Goal: Download file/media

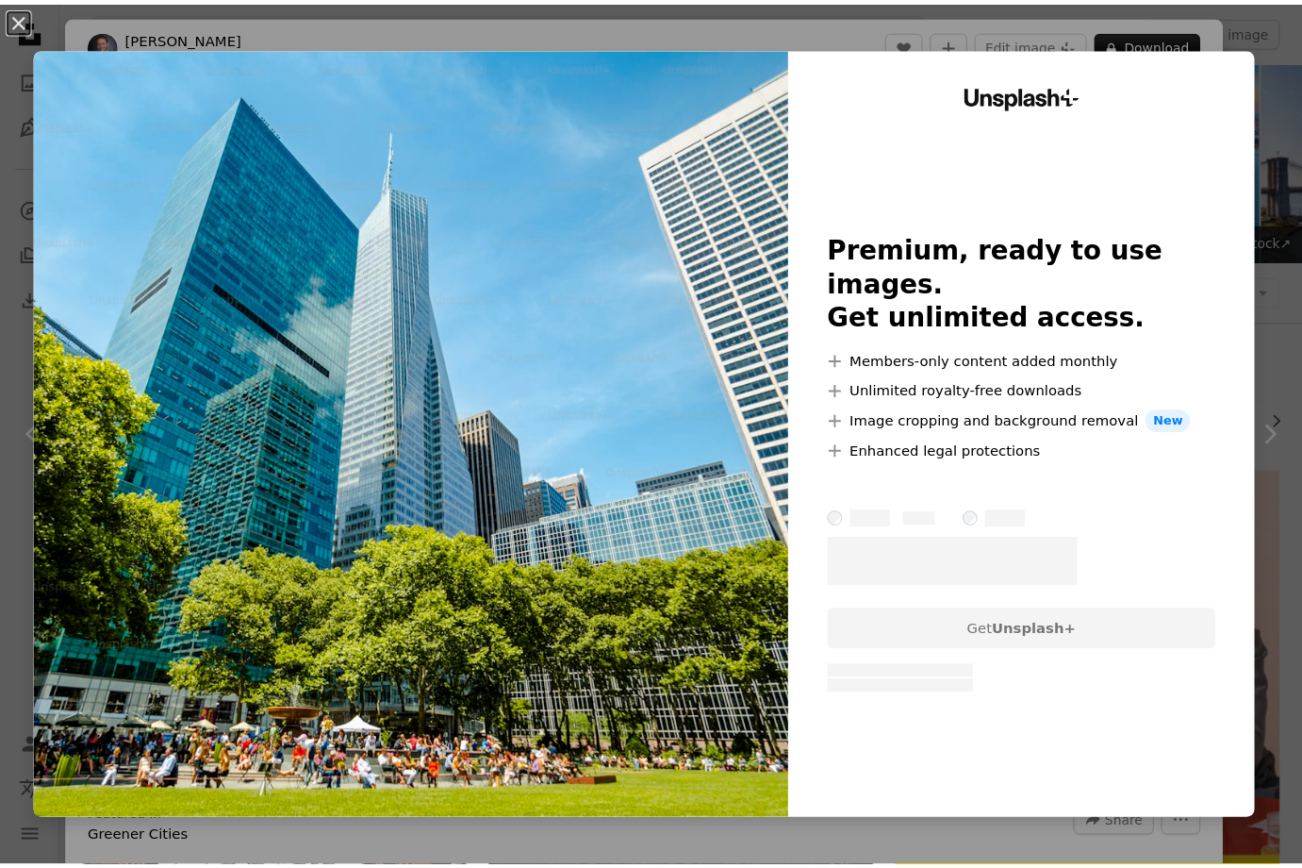
scroll to position [849, 0]
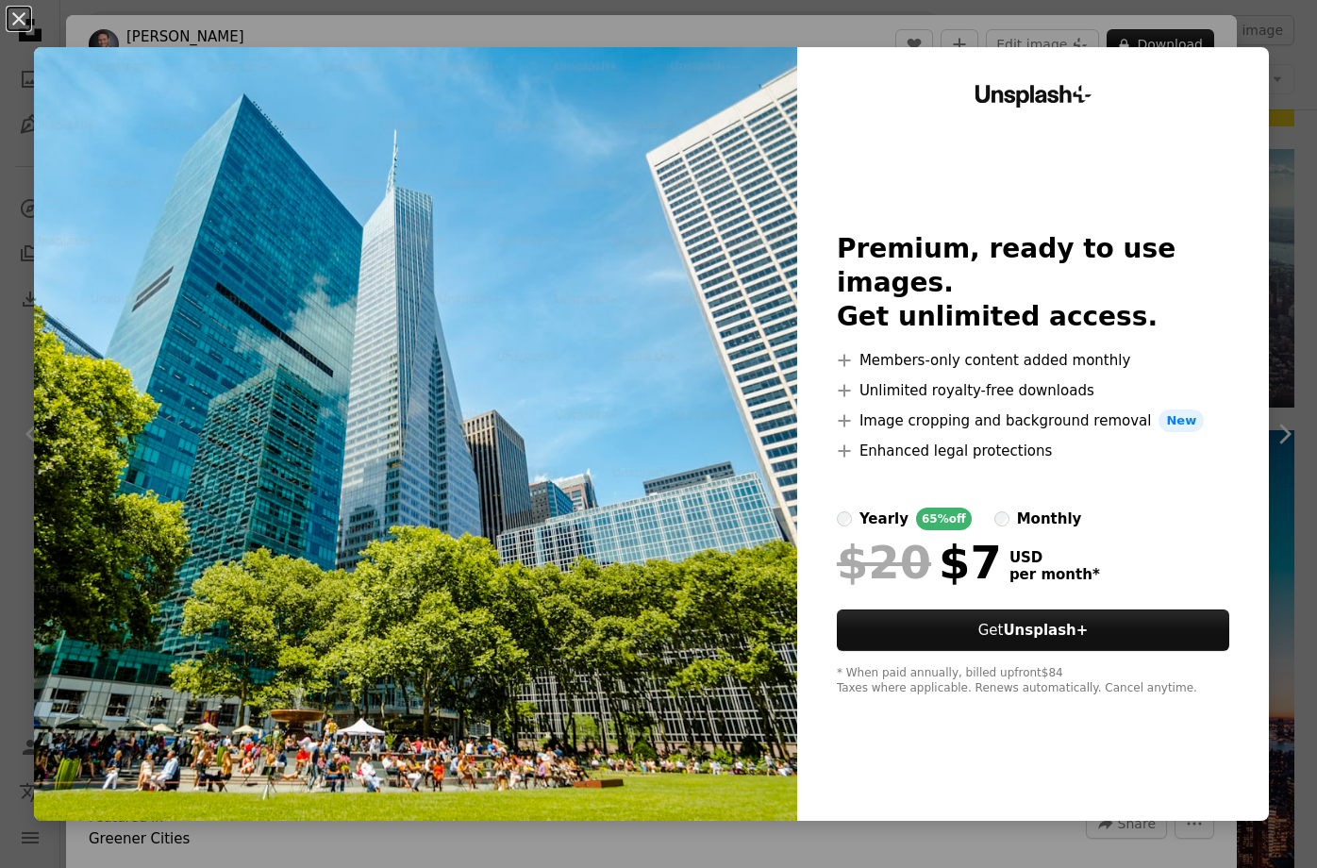
click at [1263, 39] on div "An X shape Unsplash+ Premium, ready to use images. Get unlimited access. A plus…" at bounding box center [658, 434] width 1317 height 868
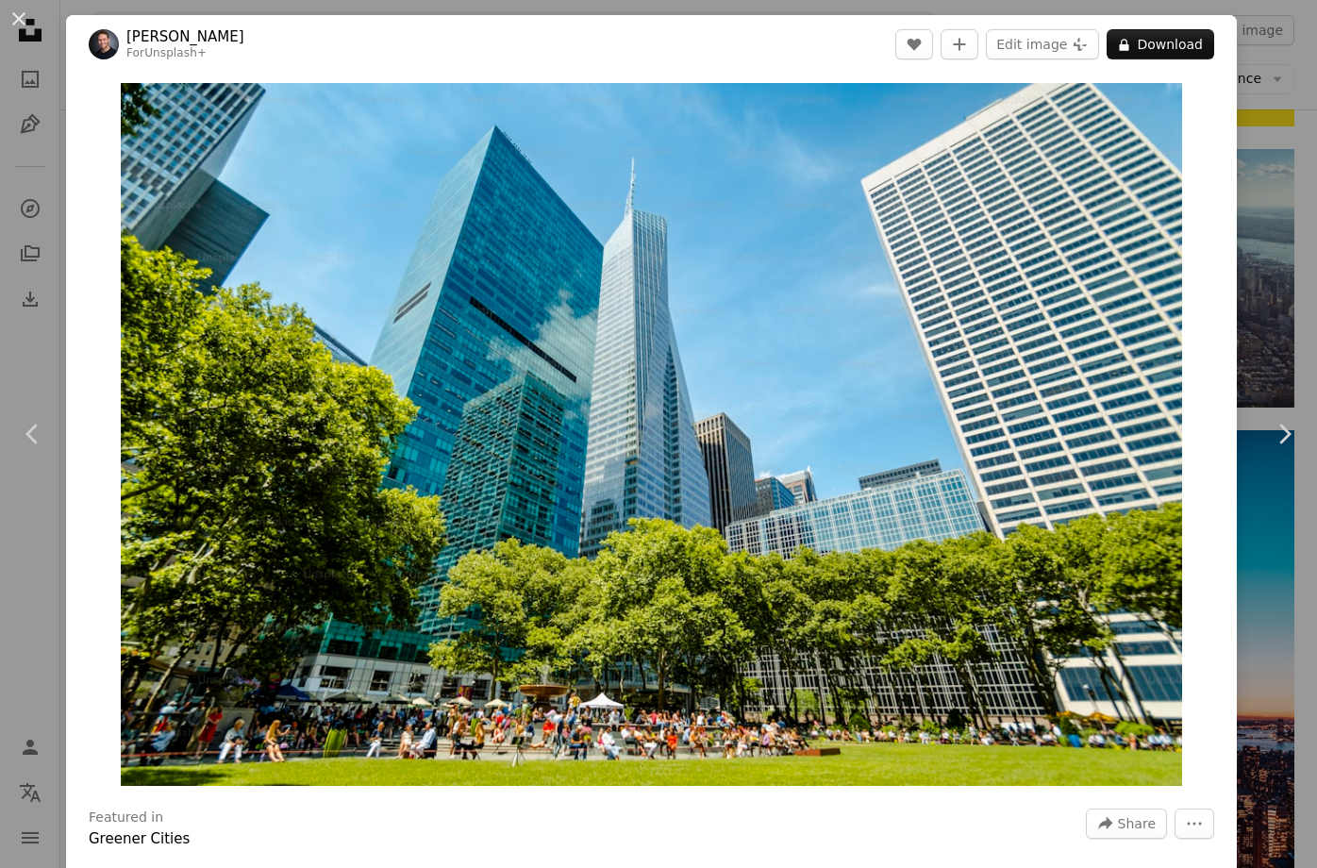
click at [1241, 263] on div "An X shape Chevron left Chevron right [PERSON_NAME] For Unsplash+ A heart A plu…" at bounding box center [658, 434] width 1317 height 868
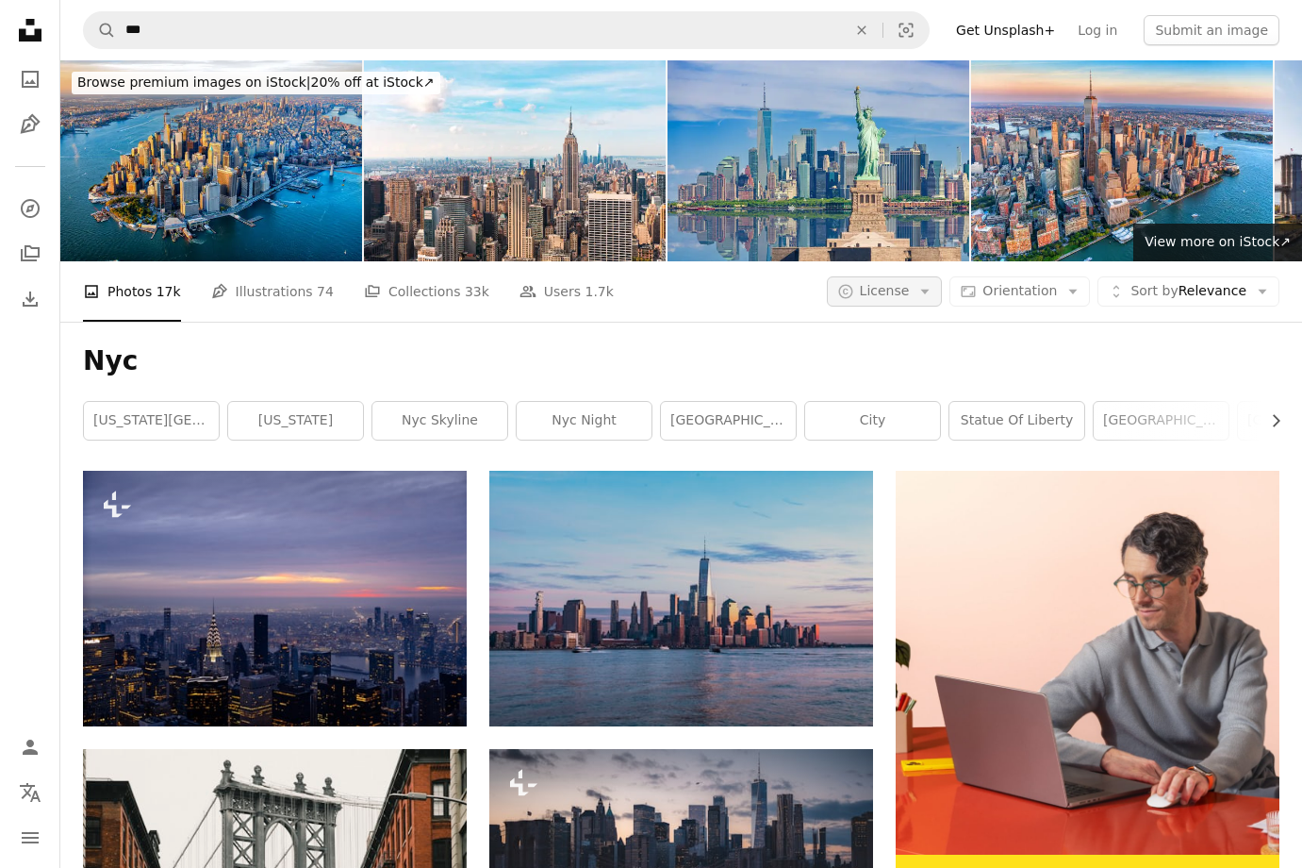
click at [893, 294] on span "License" at bounding box center [885, 290] width 50 height 15
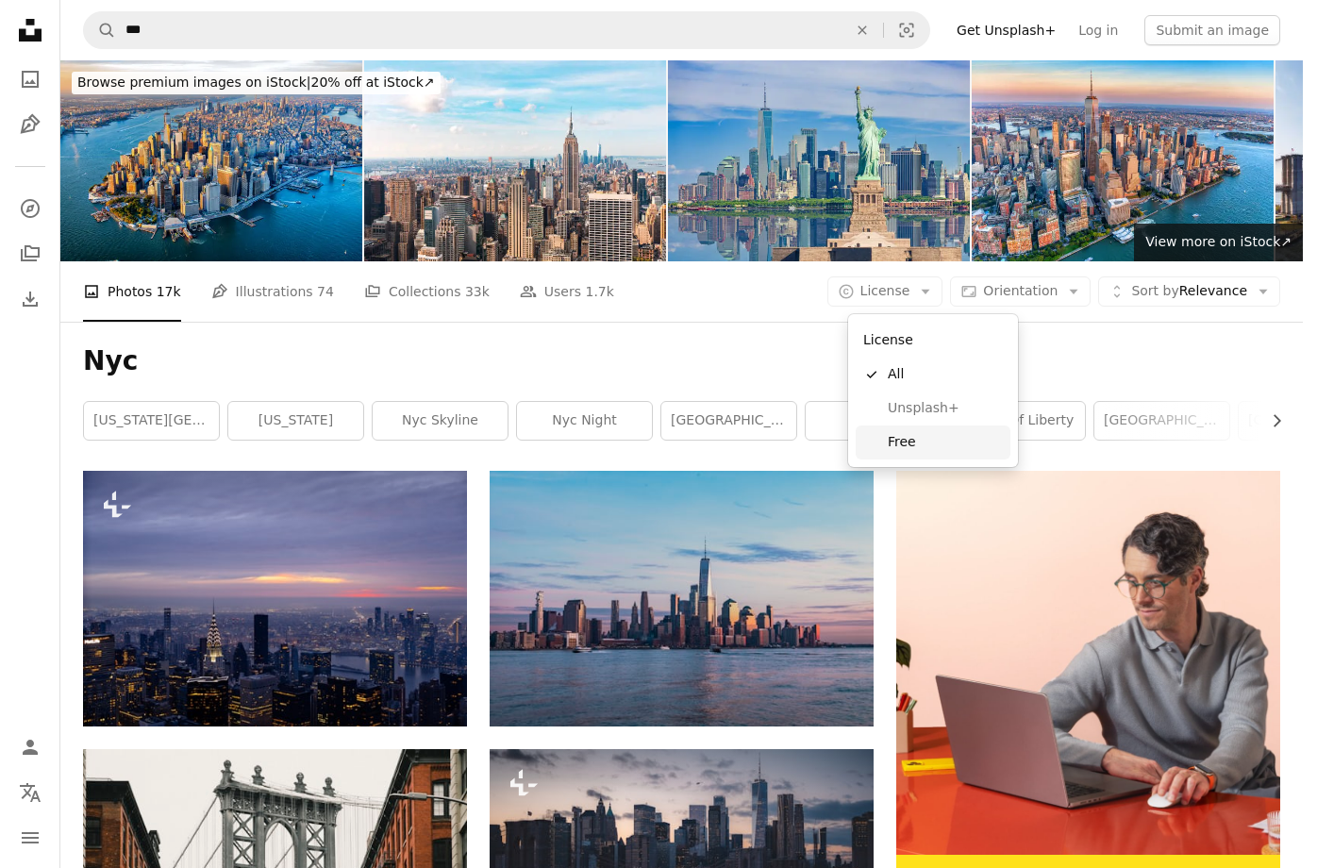
click at [915, 444] on span "Free" at bounding box center [944, 442] width 115 height 19
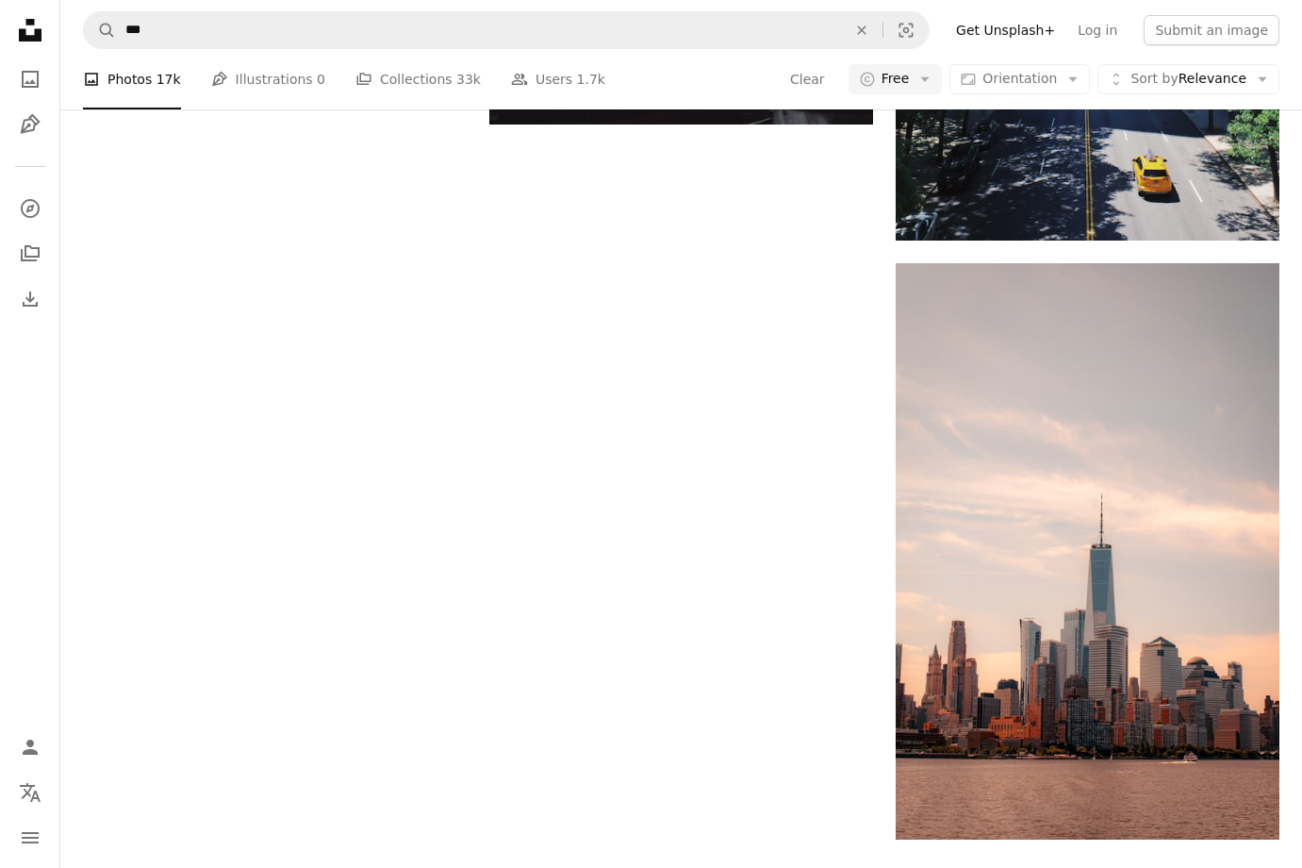
scroll to position [2924, 0]
